Goal: Check status: Check status

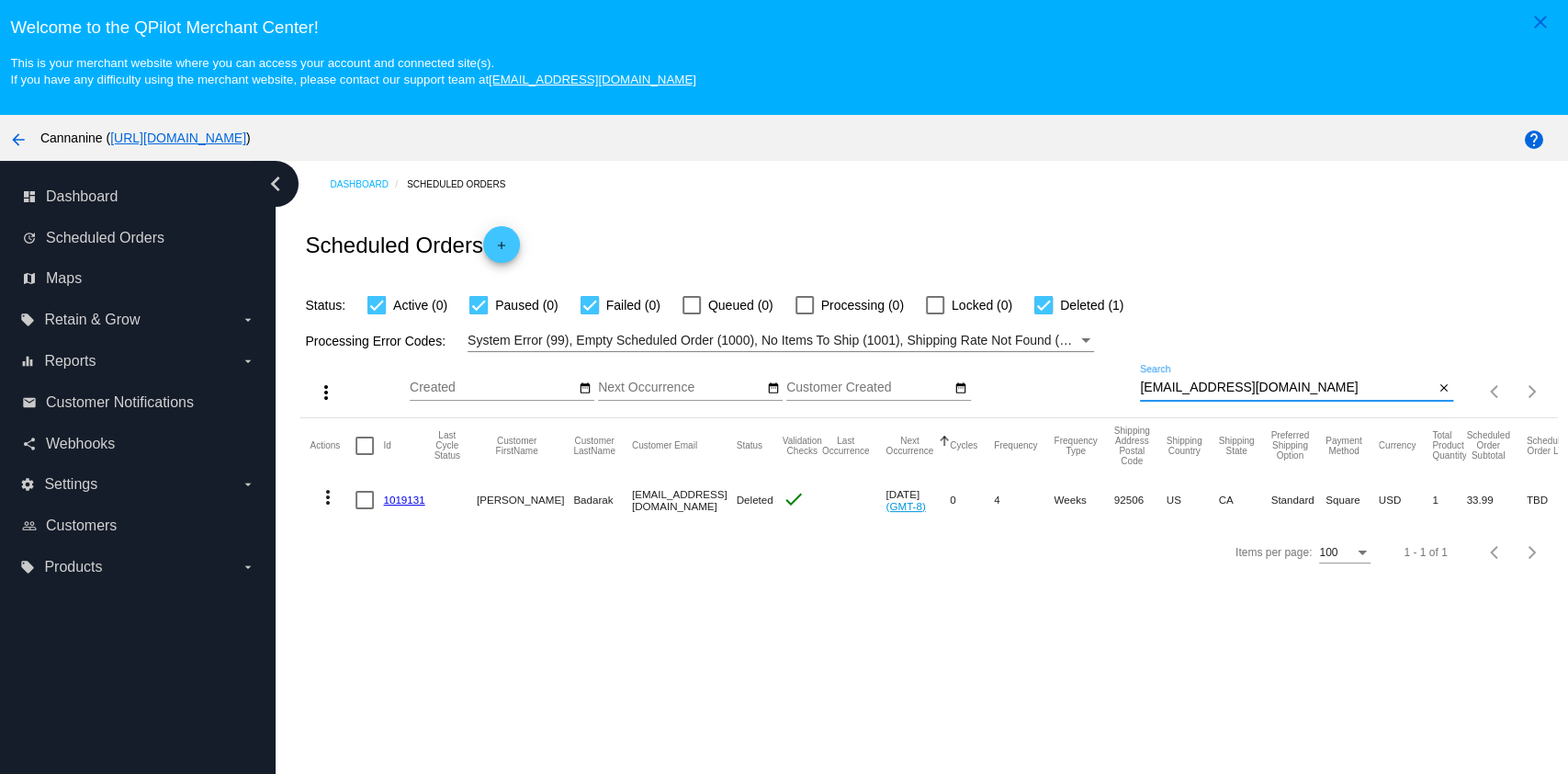
click at [1242, 377] on div "[EMAIL_ADDRESS][DOMAIN_NAME] Search" at bounding box center [1287, 382] width 294 height 36
click at [1232, 387] on input "[EMAIL_ADDRESS][DOMAIN_NAME]" at bounding box center [1287, 387] width 294 height 14
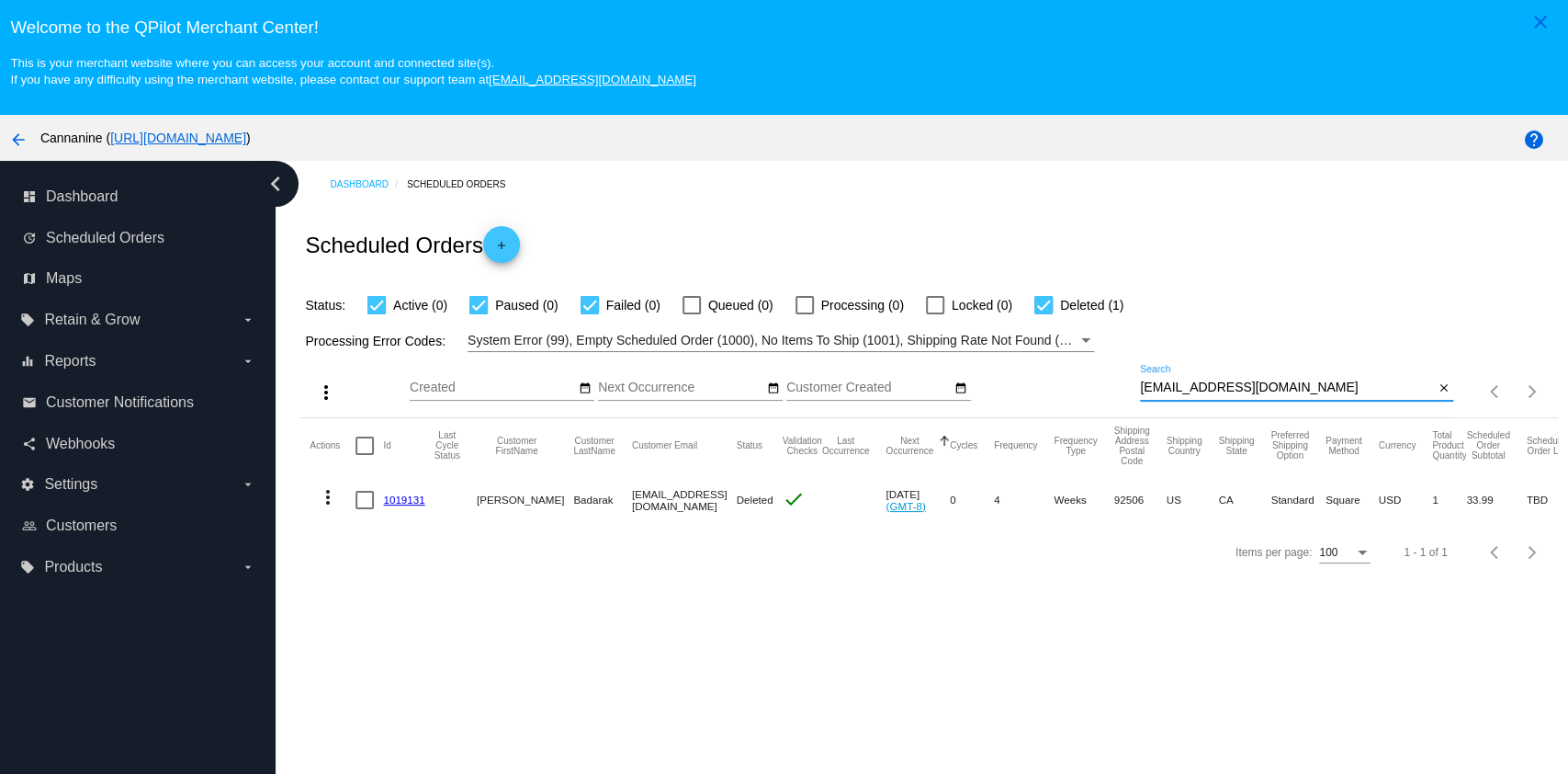
paste input "[EMAIL_ADDRESS][DOMAIN_NAME]"
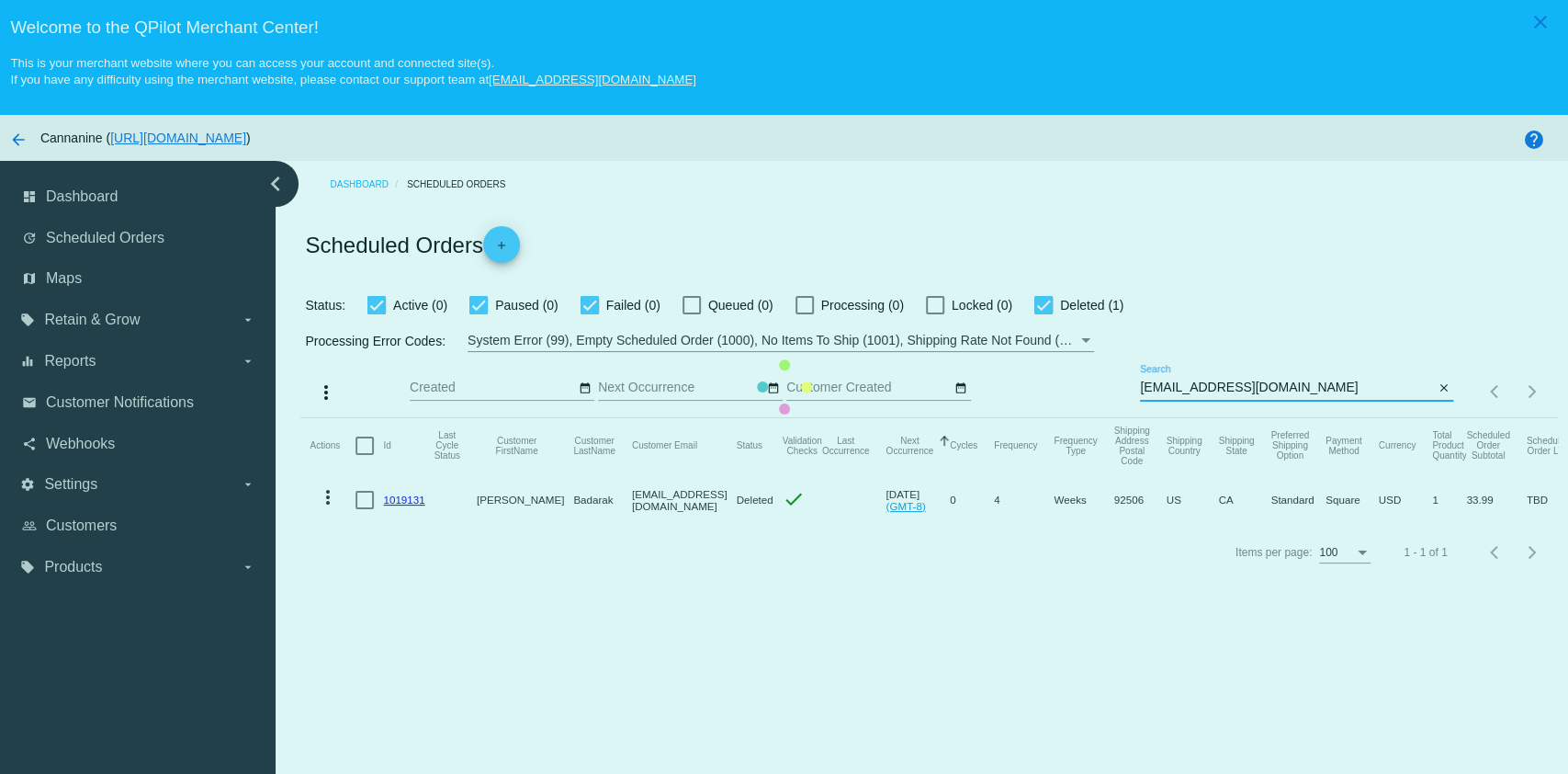
type input "[EMAIL_ADDRESS][DOMAIN_NAME]"
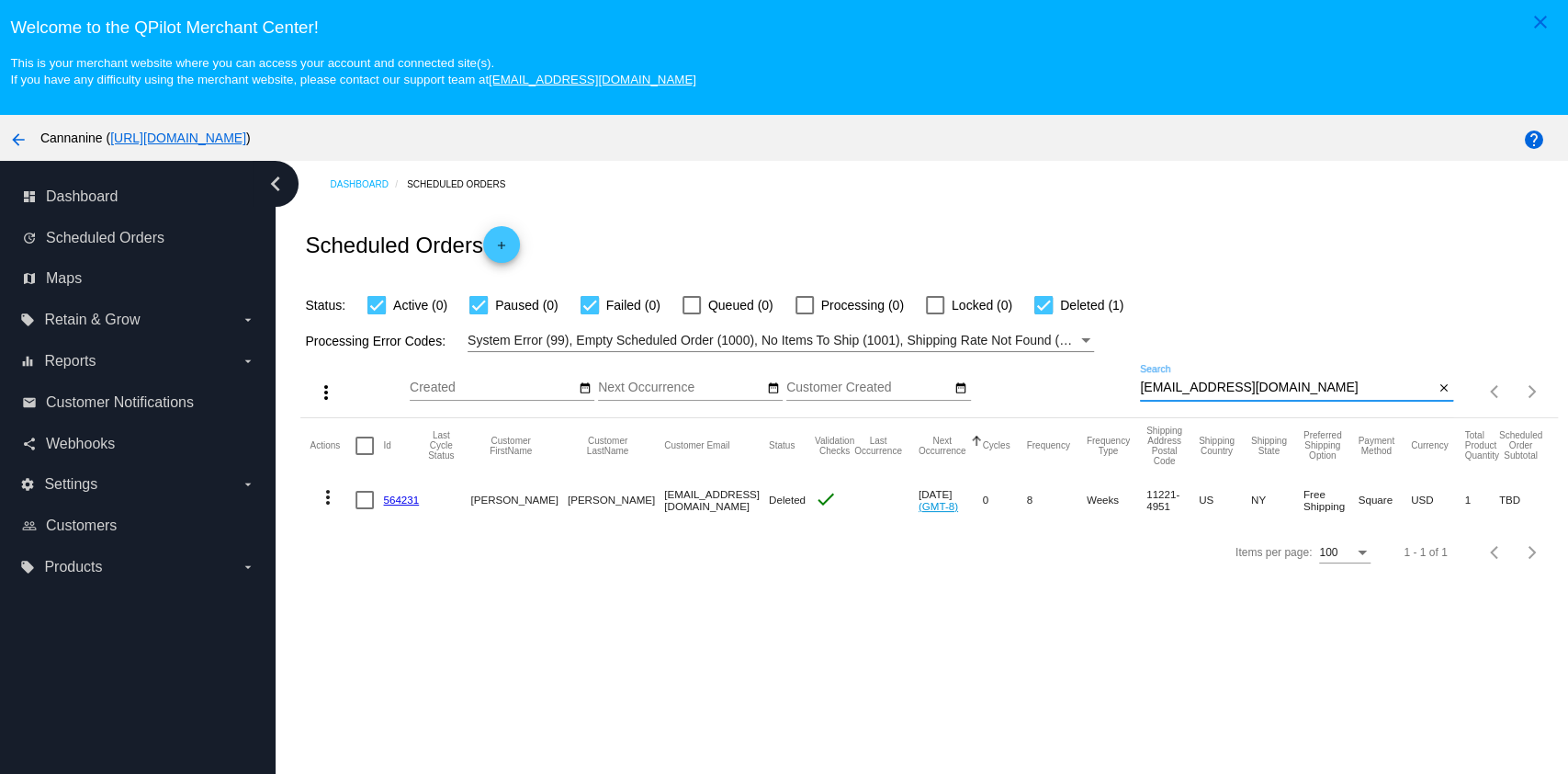
click at [1203, 401] on div at bounding box center [1296, 400] width 313 height 1
click at [1205, 384] on input "[EMAIL_ADDRESS][DOMAIN_NAME]" at bounding box center [1287, 387] width 294 height 14
